Goal: Task Accomplishment & Management: Complete application form

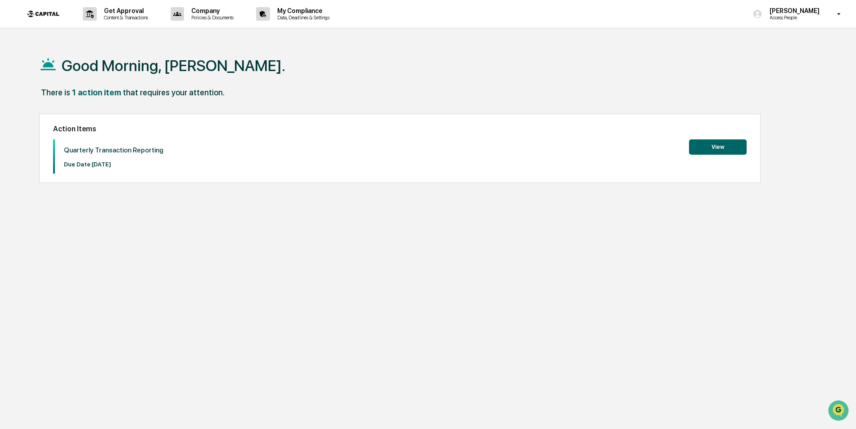
click at [706, 144] on button "View" at bounding box center [718, 146] width 58 height 15
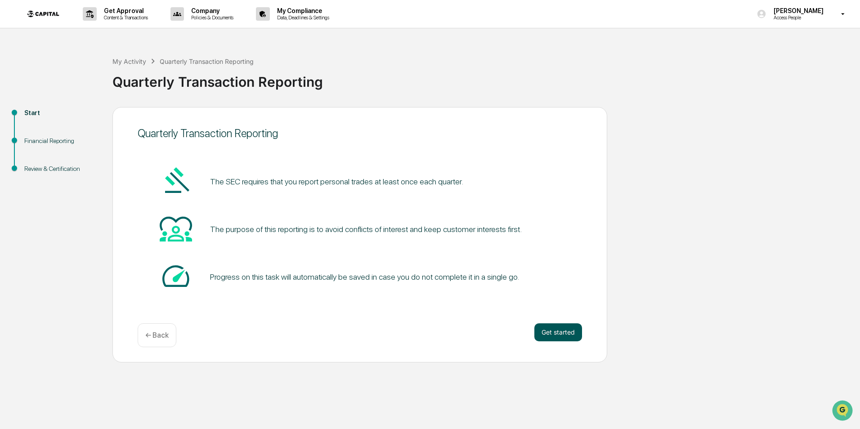
click at [546, 337] on button "Get started" at bounding box center [558, 332] width 48 height 18
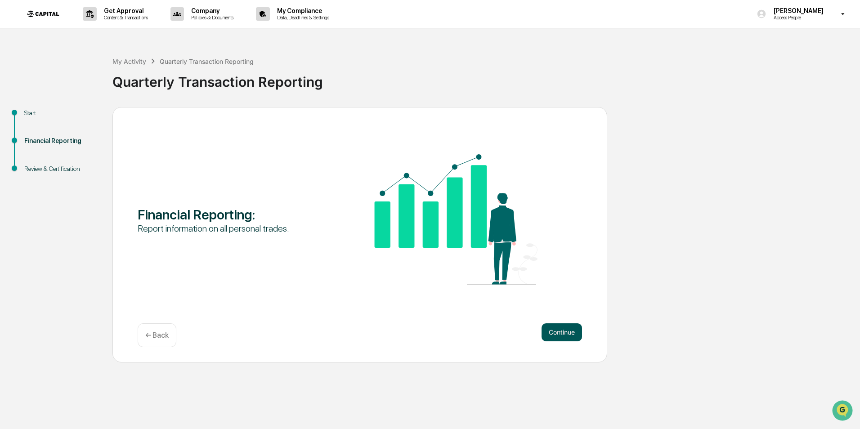
click at [561, 327] on button "Continue" at bounding box center [562, 332] width 40 height 18
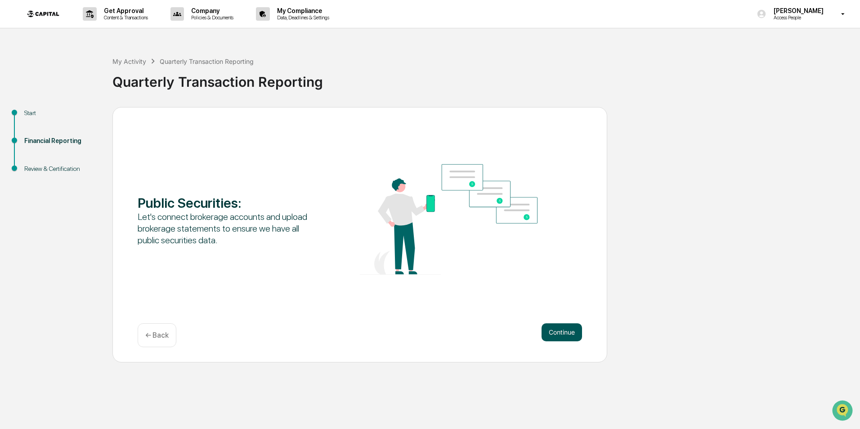
click at [561, 327] on button "Continue" at bounding box center [562, 332] width 40 height 18
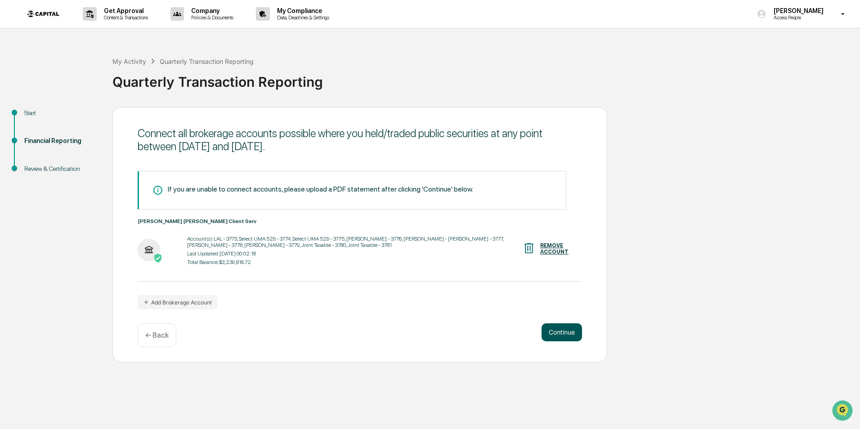
click at [561, 327] on button "Continue" at bounding box center [562, 332] width 40 height 18
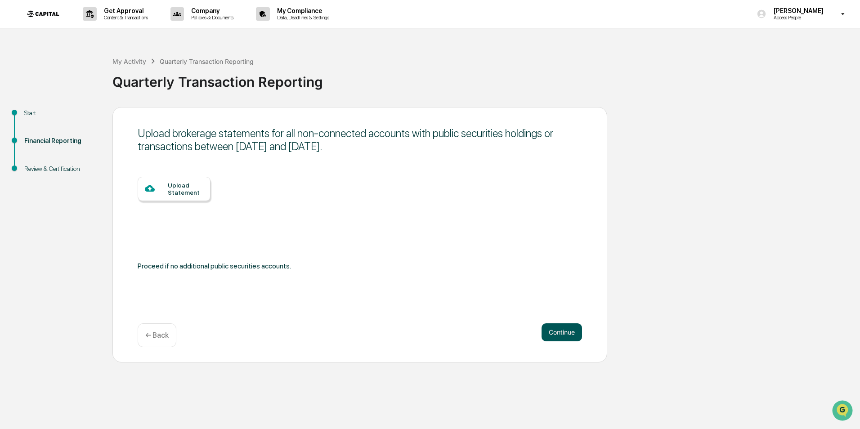
click at [561, 327] on button "Continue" at bounding box center [562, 332] width 40 height 18
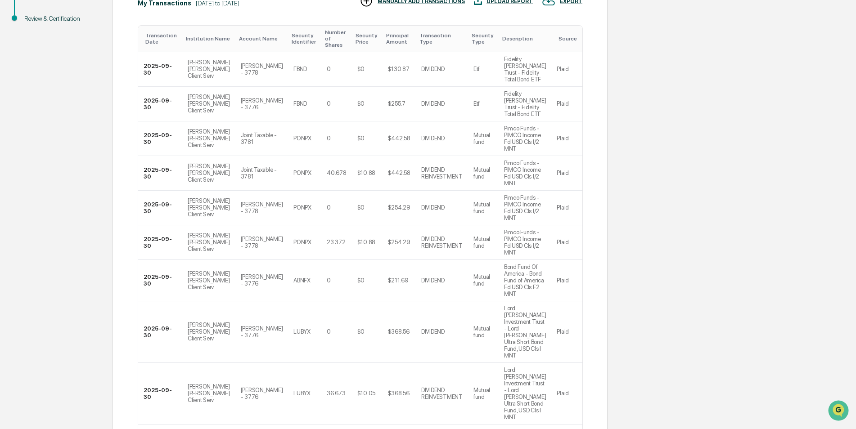
scroll to position [151, 0]
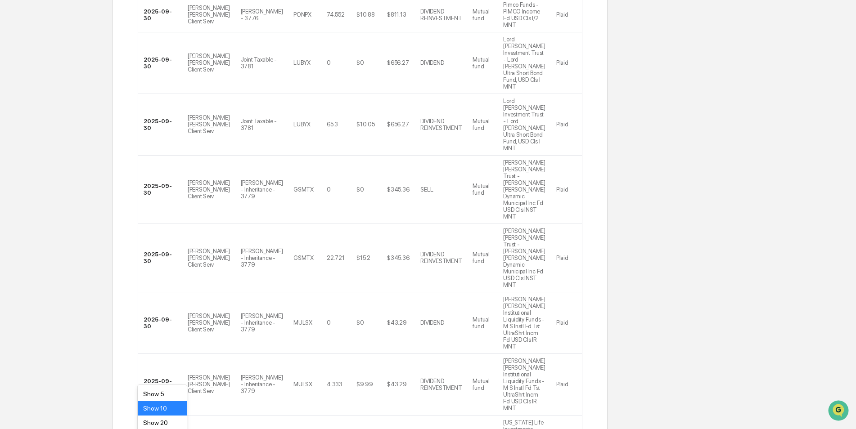
scroll to position [236, 0]
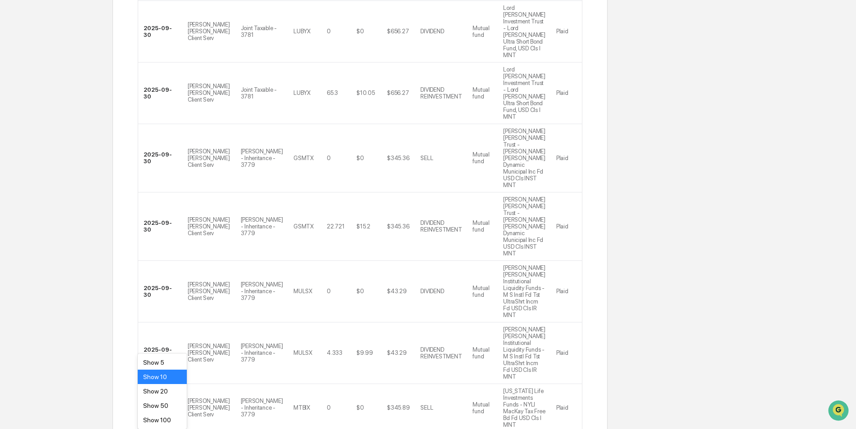
click at [168, 370] on body "Get Approval Content & Transactions Company Policies & Documents My Compliance …" at bounding box center [428, 182] width 856 height 836
click at [162, 421] on div "Show 100" at bounding box center [162, 420] width 49 height 14
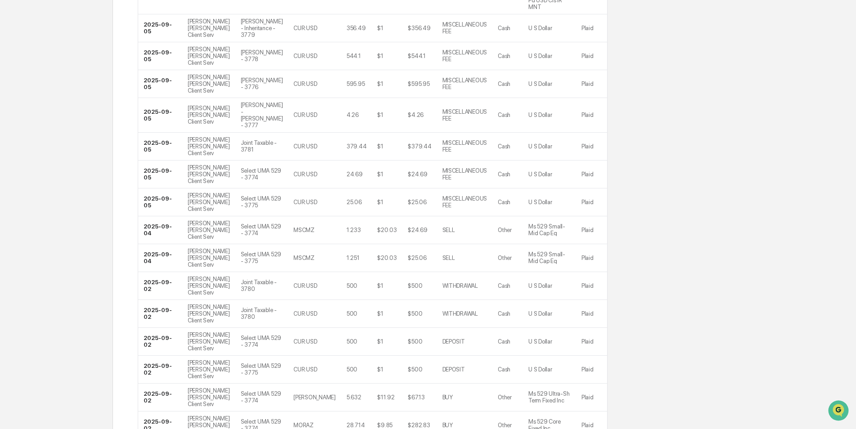
scroll to position [2951, 0]
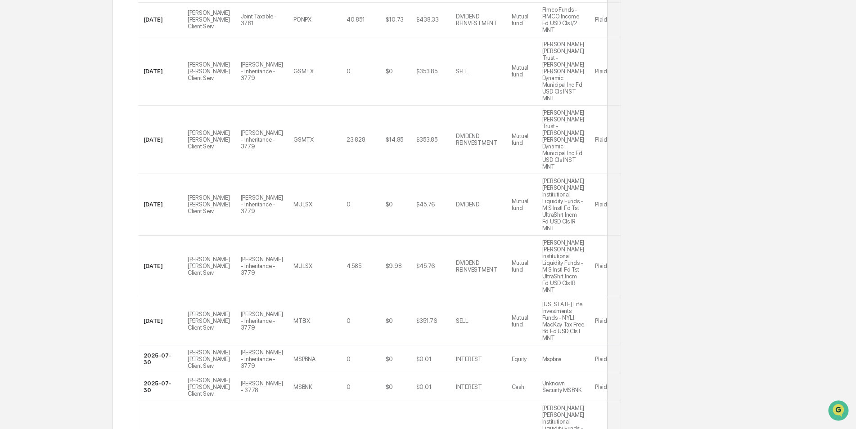
scroll to position [3018, 0]
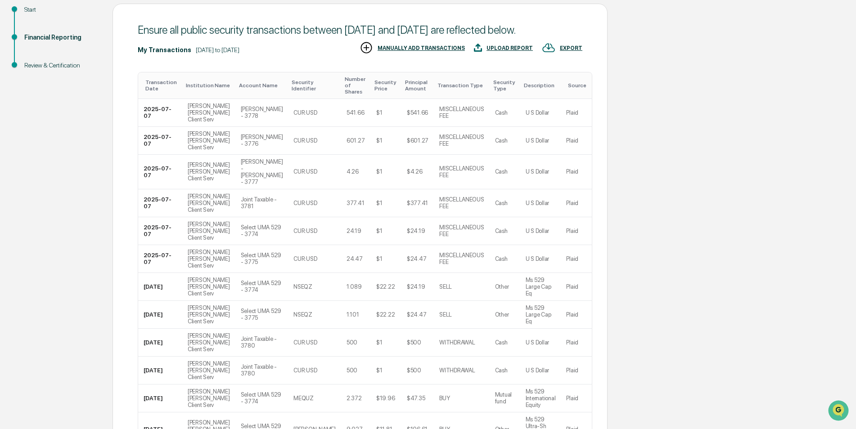
scroll to position [95, 0]
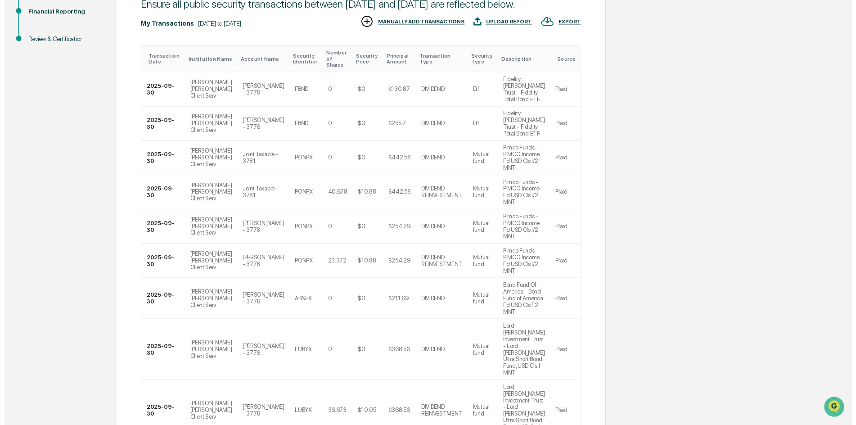
scroll to position [151, 0]
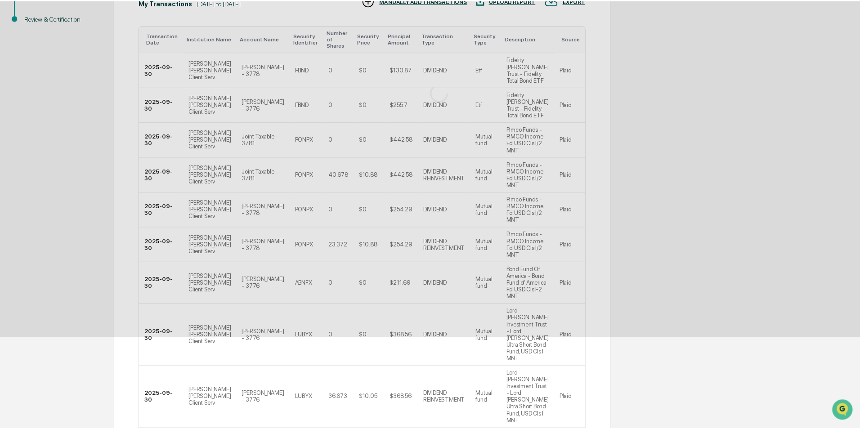
scroll to position [0, 0]
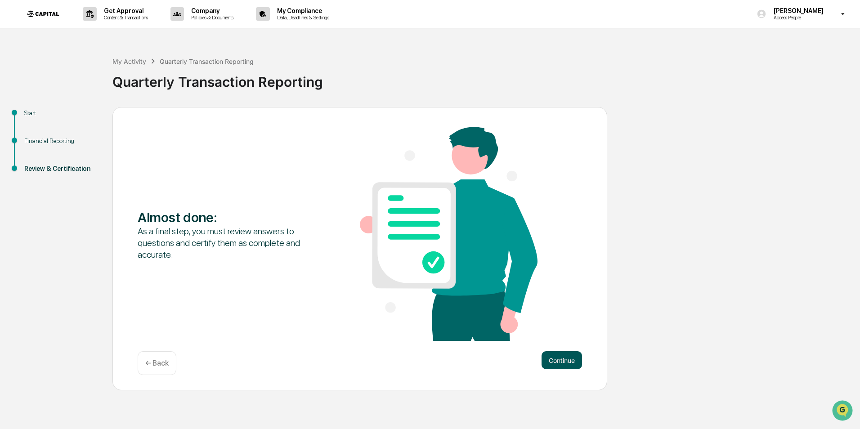
click at [551, 360] on button "Continue" at bounding box center [562, 360] width 40 height 18
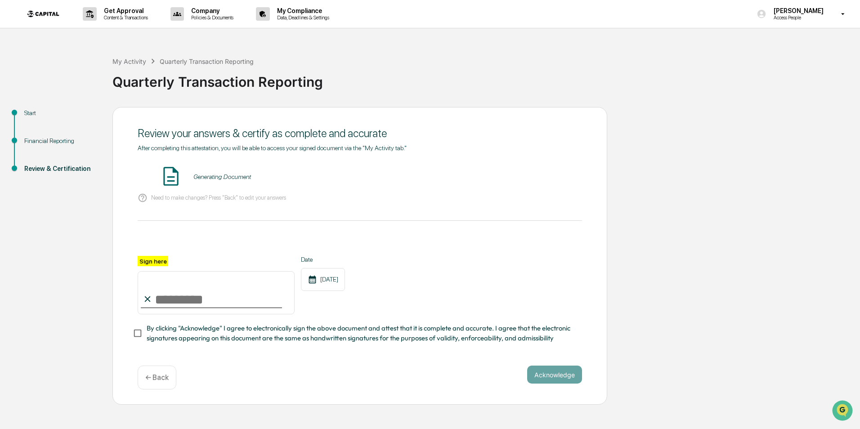
click at [164, 300] on input "Sign here" at bounding box center [216, 292] width 157 height 43
type input "**********"
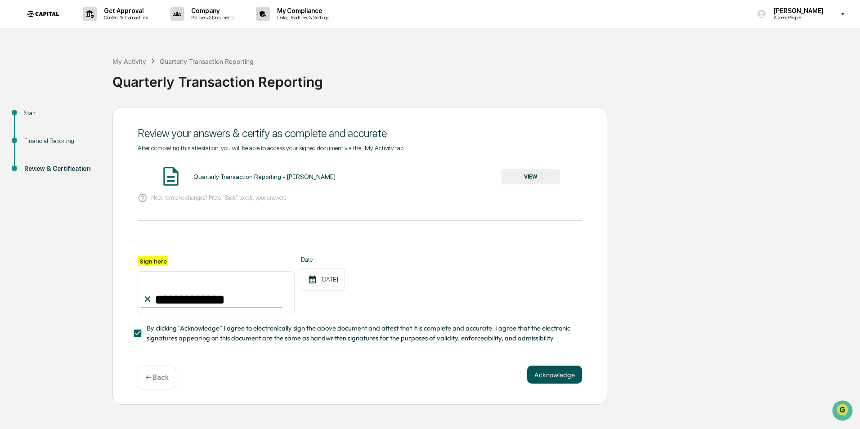
click at [559, 374] on button "Acknowledge" at bounding box center [554, 375] width 55 height 18
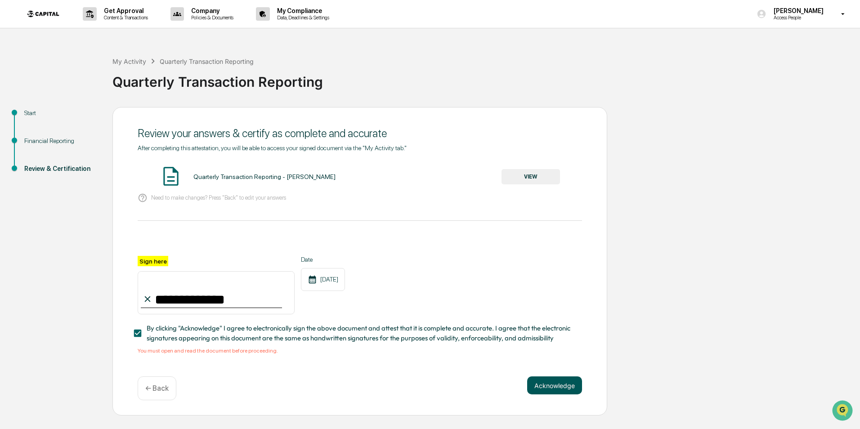
click at [557, 394] on button "Acknowledge" at bounding box center [554, 385] width 55 height 18
click at [538, 171] on button "VIEW" at bounding box center [531, 176] width 58 height 15
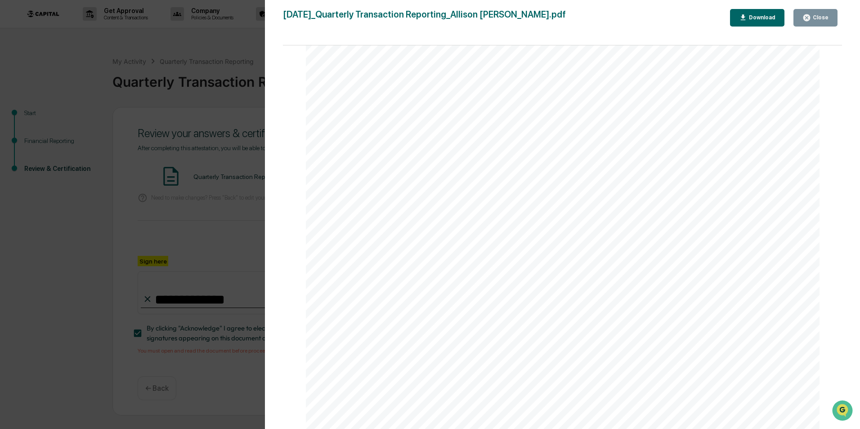
scroll to position [584, 0]
